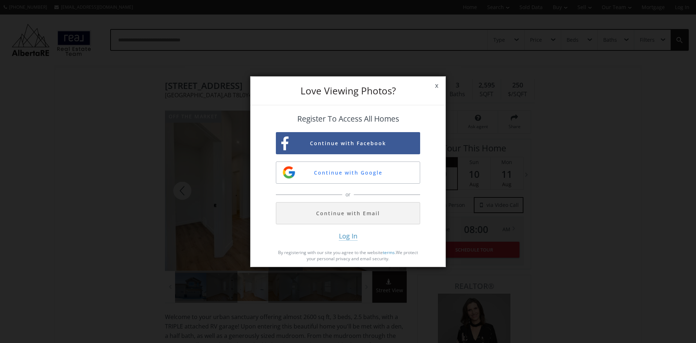
click at [435, 88] on span "x" at bounding box center [437, 85] width 18 height 20
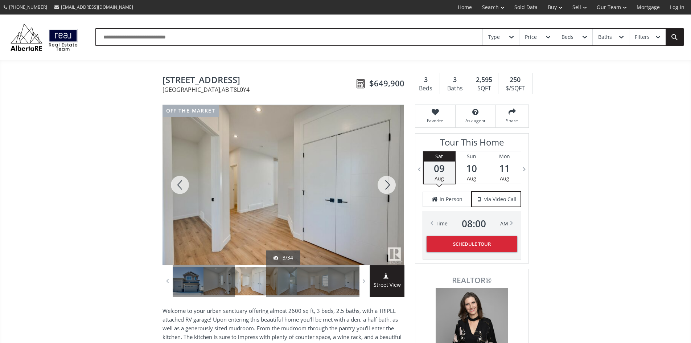
click at [386, 186] on div at bounding box center [386, 185] width 35 height 160
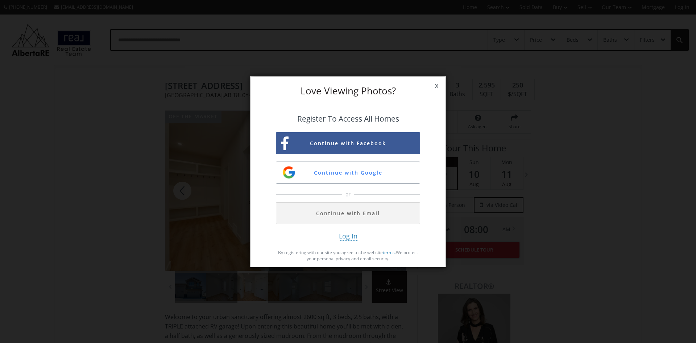
click at [386, 186] on div "Continue with Facebook Continue with Google or Continue with Email" at bounding box center [348, 178] width 144 height 92
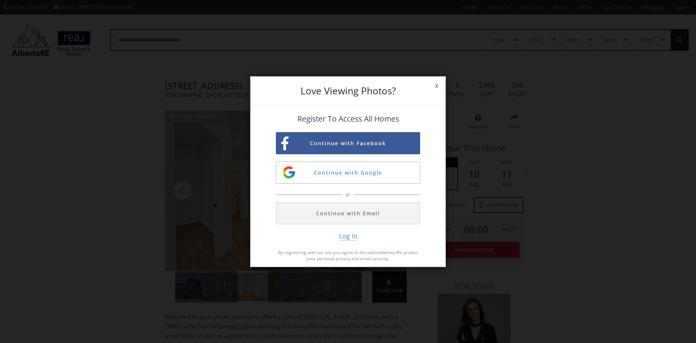
click at [438, 86] on span "x" at bounding box center [437, 85] width 18 height 20
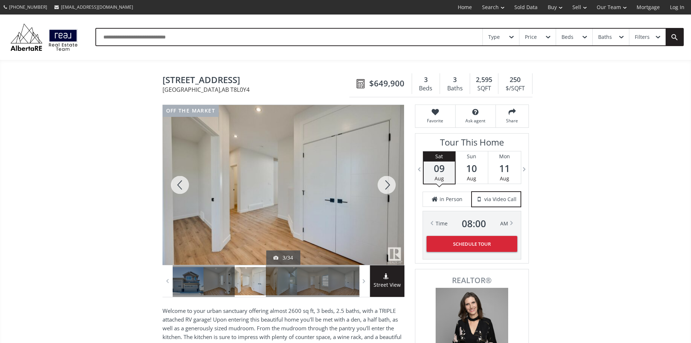
click at [342, 193] on div at bounding box center [282, 185] width 241 height 160
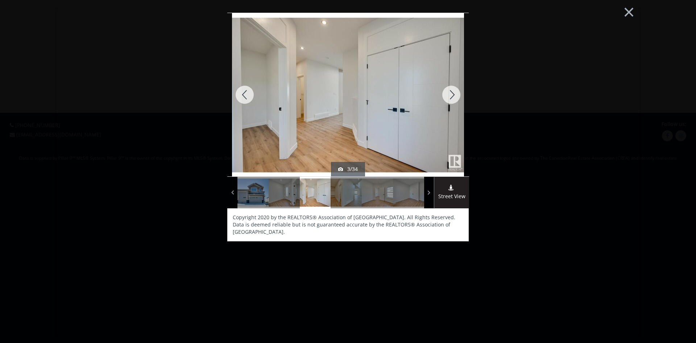
click at [451, 93] on div at bounding box center [451, 94] width 35 height 163
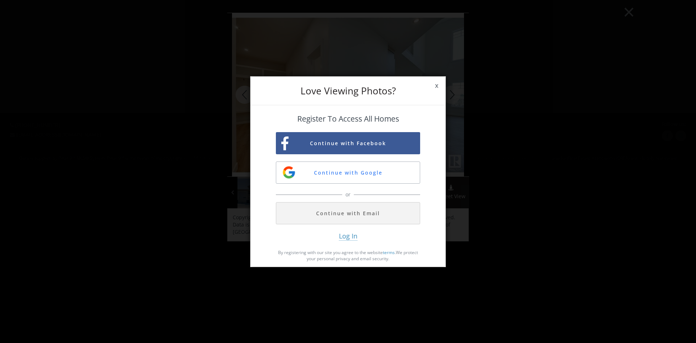
click at [451, 93] on div "Love Viewing Photos? x Register To Access All Homes Continue with Facebook Cont…" at bounding box center [348, 171] width 696 height 343
click at [437, 84] on span "x" at bounding box center [437, 85] width 18 height 20
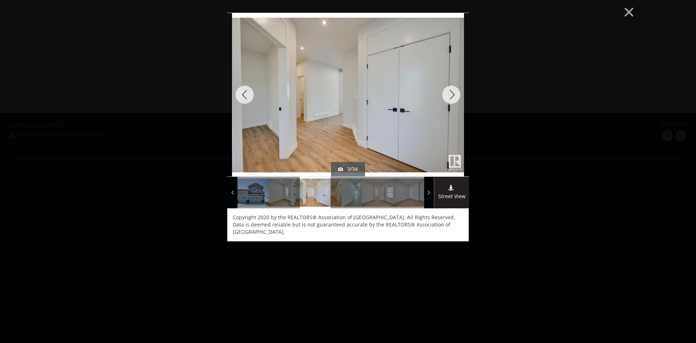
click at [453, 94] on div at bounding box center [451, 94] width 35 height 163
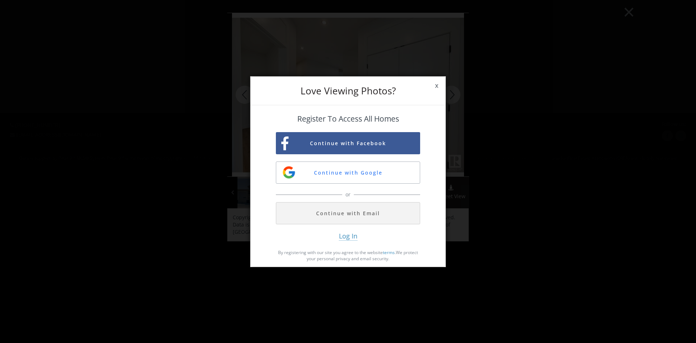
click at [453, 94] on div "Love Viewing Photos? x Register To Access All Homes Continue with Facebook Cont…" at bounding box center [348, 171] width 696 height 343
click at [437, 87] on span "x" at bounding box center [437, 85] width 18 height 20
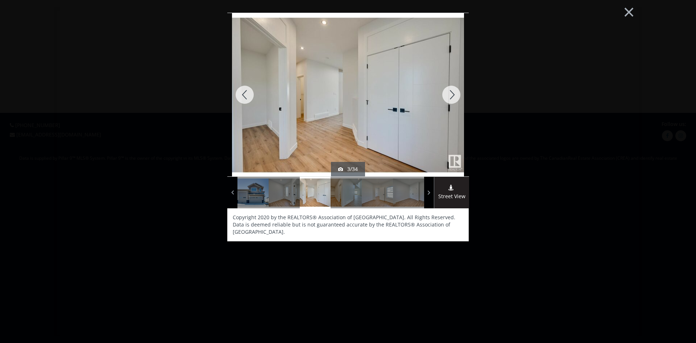
click at [439, 88] on div at bounding box center [451, 94] width 35 height 163
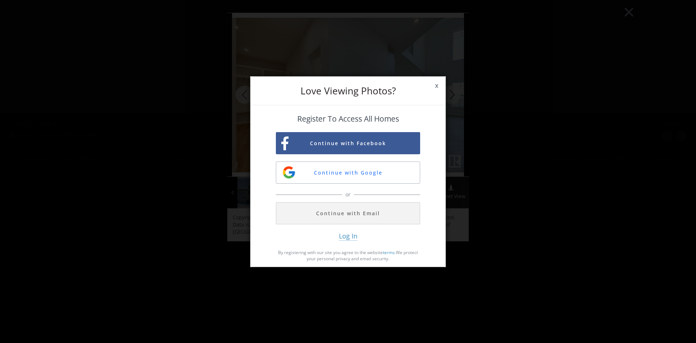
click at [439, 88] on span "x" at bounding box center [437, 85] width 18 height 20
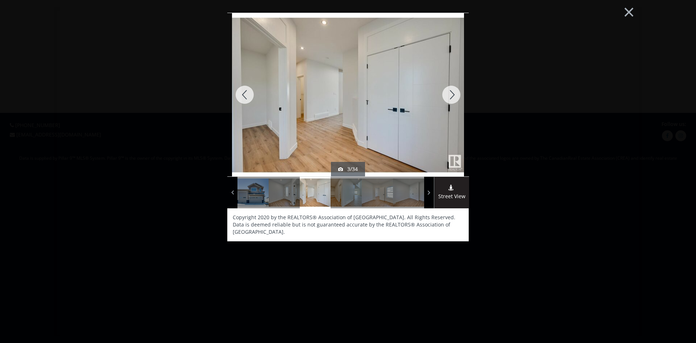
click at [439, 88] on div at bounding box center [451, 94] width 35 height 163
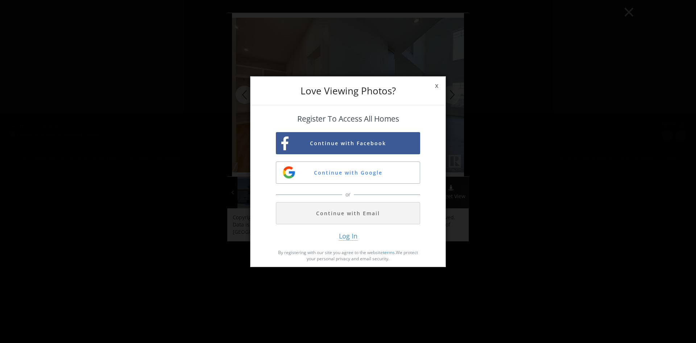
click at [439, 88] on span "x" at bounding box center [437, 85] width 18 height 20
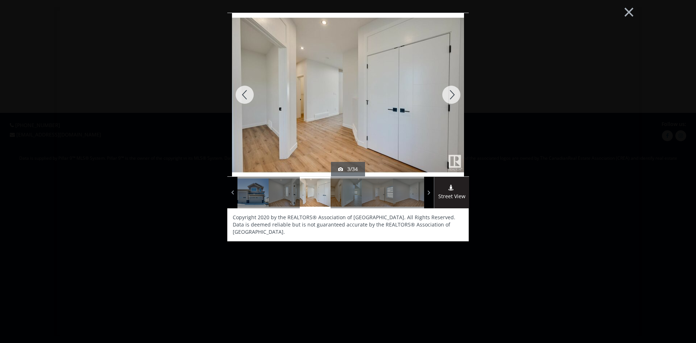
click at [439, 88] on div at bounding box center [451, 94] width 35 height 163
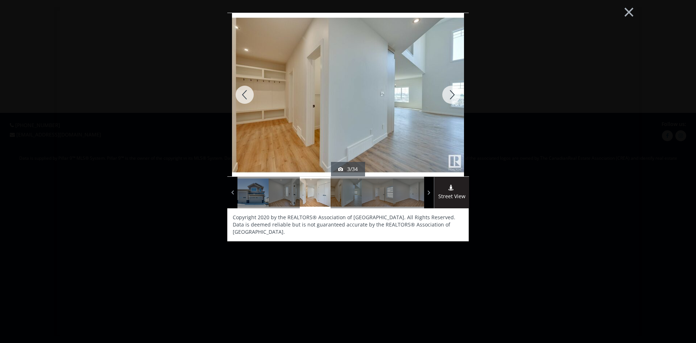
click at [439, 88] on div at bounding box center [451, 94] width 35 height 163
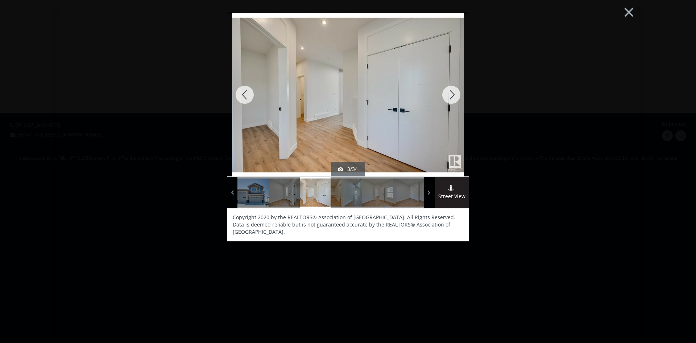
click at [439, 88] on div at bounding box center [451, 94] width 35 height 163
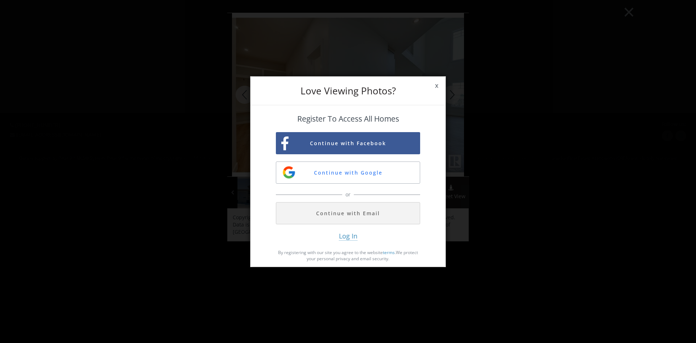
click at [439, 88] on span "x" at bounding box center [437, 85] width 18 height 20
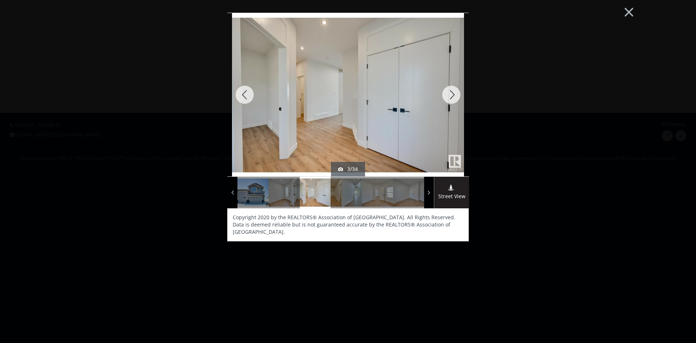
click at [439, 88] on div at bounding box center [451, 94] width 35 height 163
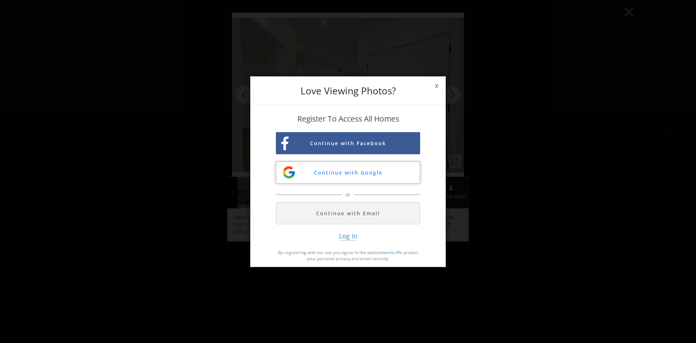
click at [350, 178] on button "Continue with Google" at bounding box center [348, 172] width 144 height 22
click at [442, 86] on span "x" at bounding box center [437, 85] width 18 height 20
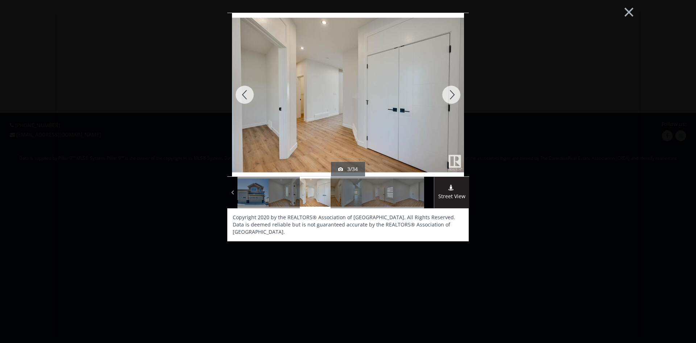
click at [432, 194] on span at bounding box center [429, 192] width 7 height 11
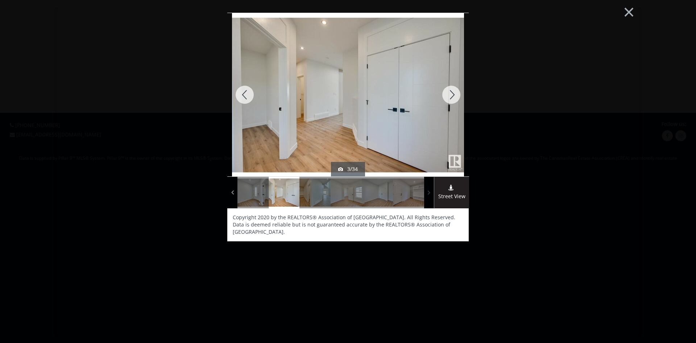
click at [432, 194] on span at bounding box center [429, 192] width 7 height 11
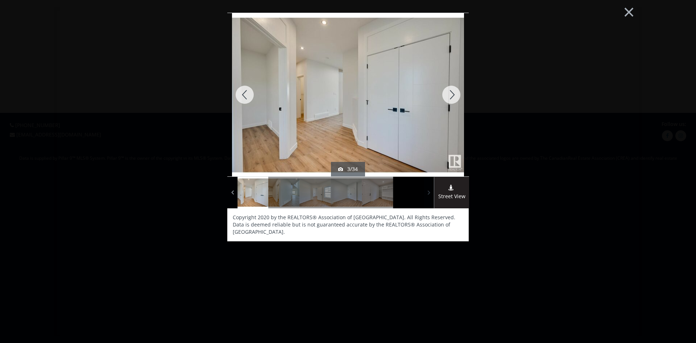
click at [432, 194] on span at bounding box center [429, 192] width 7 height 11
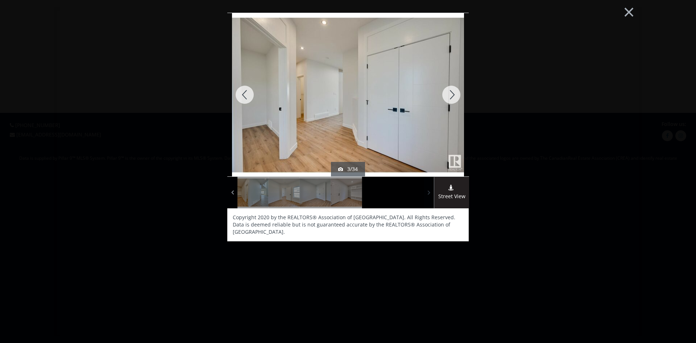
click at [432, 194] on span at bounding box center [429, 192] width 7 height 11
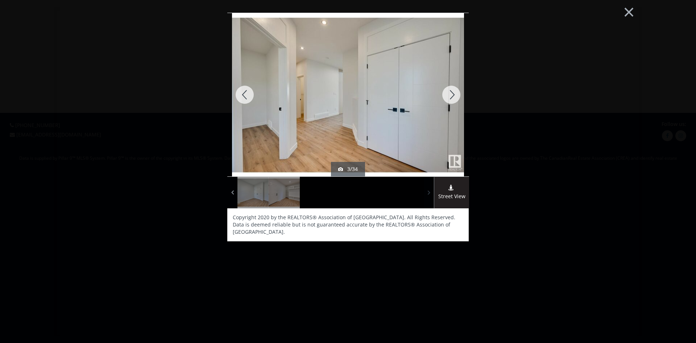
click at [432, 194] on span at bounding box center [429, 192] width 7 height 11
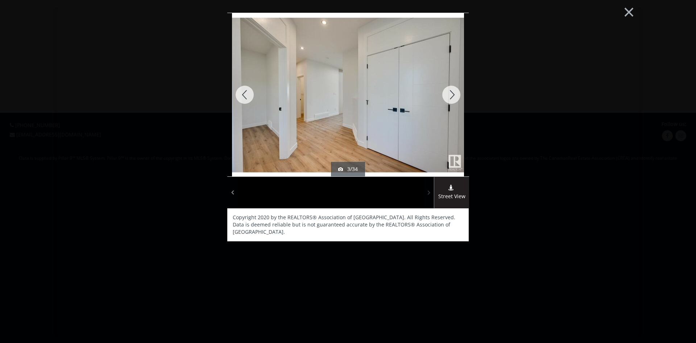
click at [432, 194] on span at bounding box center [429, 192] width 7 height 11
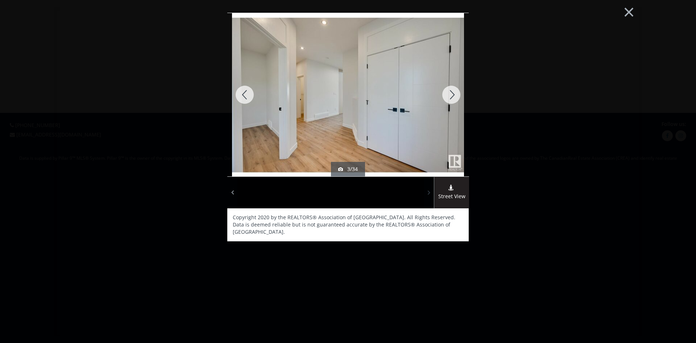
click at [432, 194] on span at bounding box center [429, 192] width 7 height 11
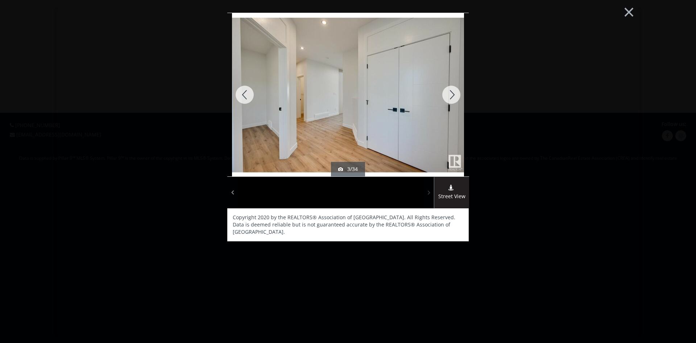
click at [432, 194] on span at bounding box center [429, 192] width 7 height 11
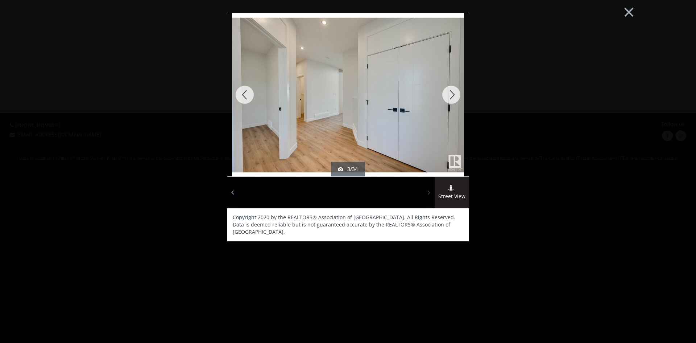
click at [432, 194] on span at bounding box center [429, 192] width 7 height 11
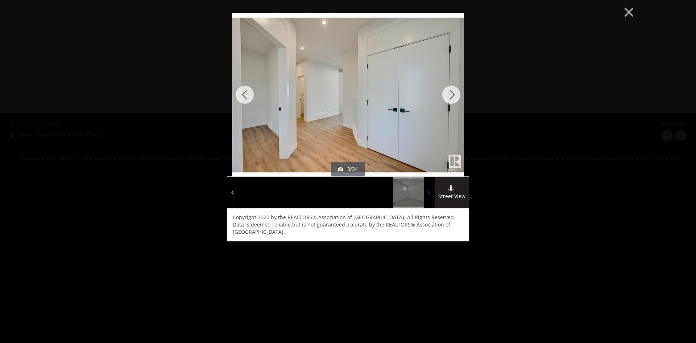
click at [432, 194] on span at bounding box center [429, 192] width 7 height 11
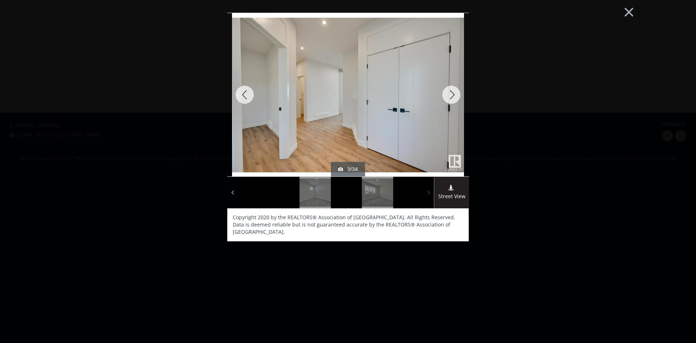
click at [432, 194] on span at bounding box center [429, 192] width 7 height 11
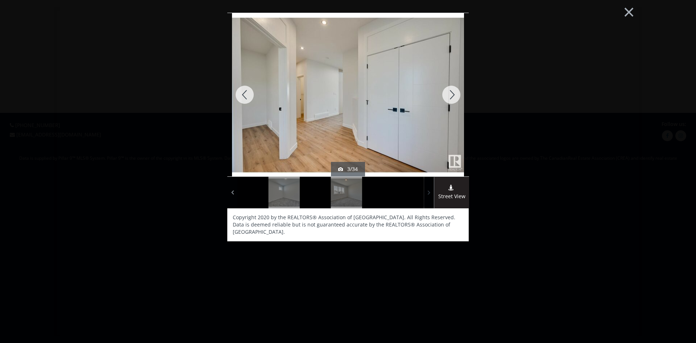
click at [432, 194] on span at bounding box center [429, 192] width 7 height 11
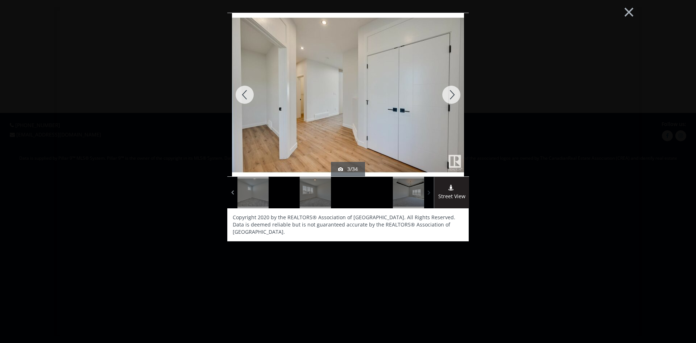
click at [432, 194] on span at bounding box center [429, 192] width 7 height 11
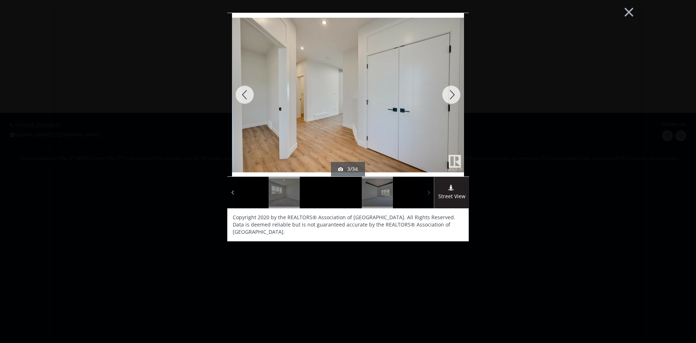
click at [432, 194] on span at bounding box center [429, 192] width 7 height 11
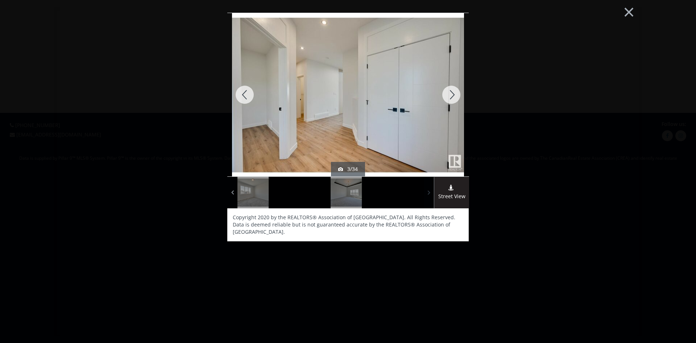
click at [432, 194] on span at bounding box center [429, 192] width 7 height 11
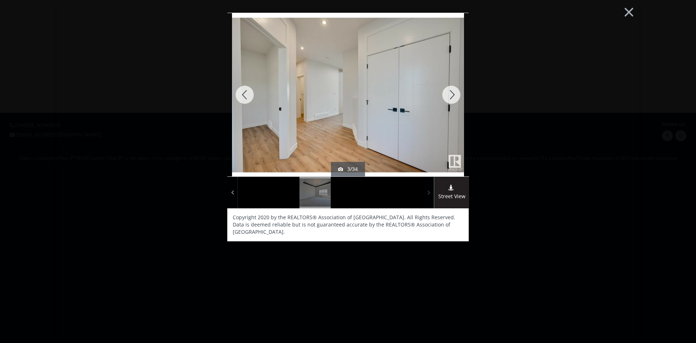
click at [432, 194] on span at bounding box center [429, 192] width 7 height 11
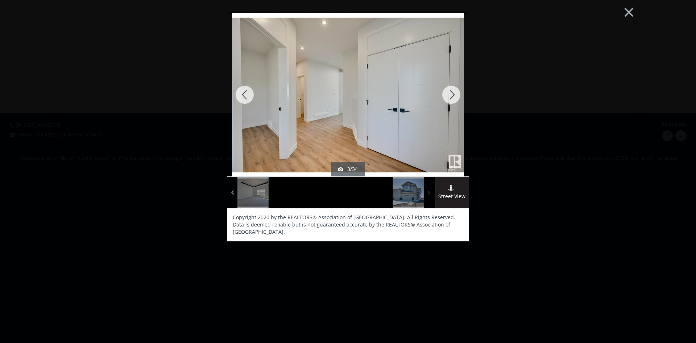
click at [432, 194] on span at bounding box center [429, 192] width 7 height 11
click at [625, 12] on button "×" at bounding box center [629, 11] width 40 height 30
